Goal: Find specific page/section: Find specific page/section

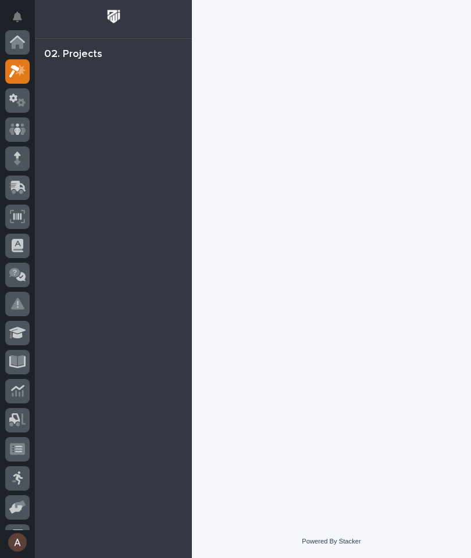
scroll to position [29, 0]
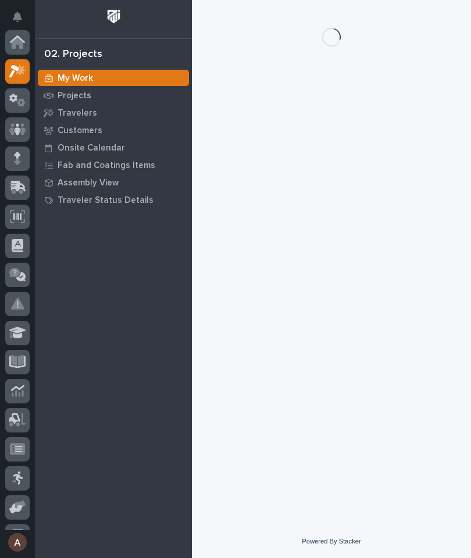
scroll to position [29, 0]
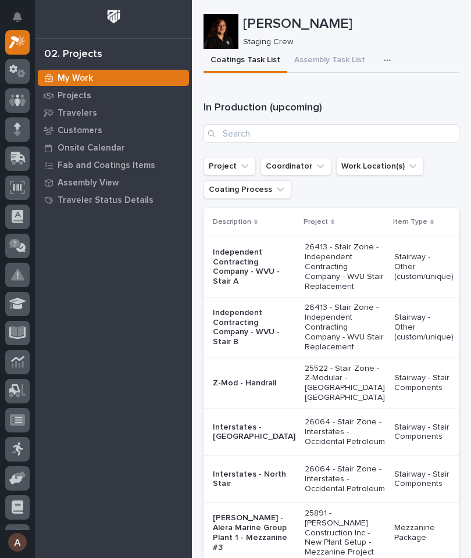
click at [257, 409] on td "Z-Mod - Handrail" at bounding box center [251, 383] width 96 height 51
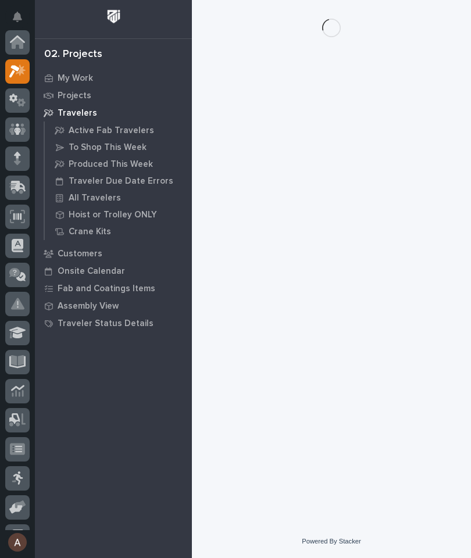
scroll to position [31, 0]
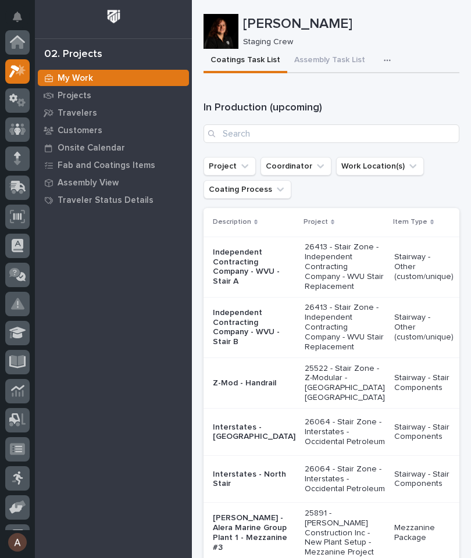
scroll to position [31, 0]
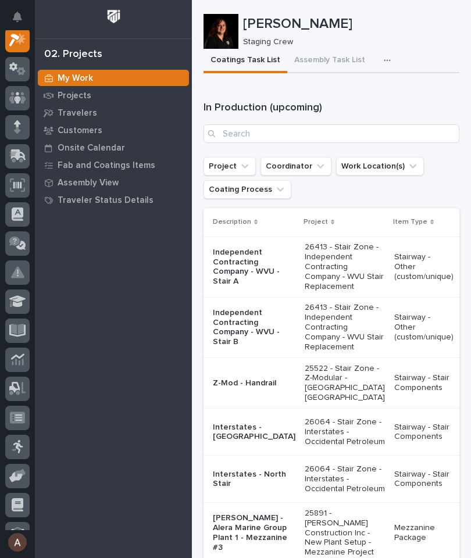
click at [453, 169] on ul "Project Coordinator Work Location(s) Coating Process" at bounding box center [331, 178] width 260 height 46
click at [385, 59] on div "button" at bounding box center [390, 60] width 12 height 8
click at [364, 100] on button "Staging Task List" at bounding box center [352, 92] width 77 height 20
